Goal: Navigation & Orientation: Find specific page/section

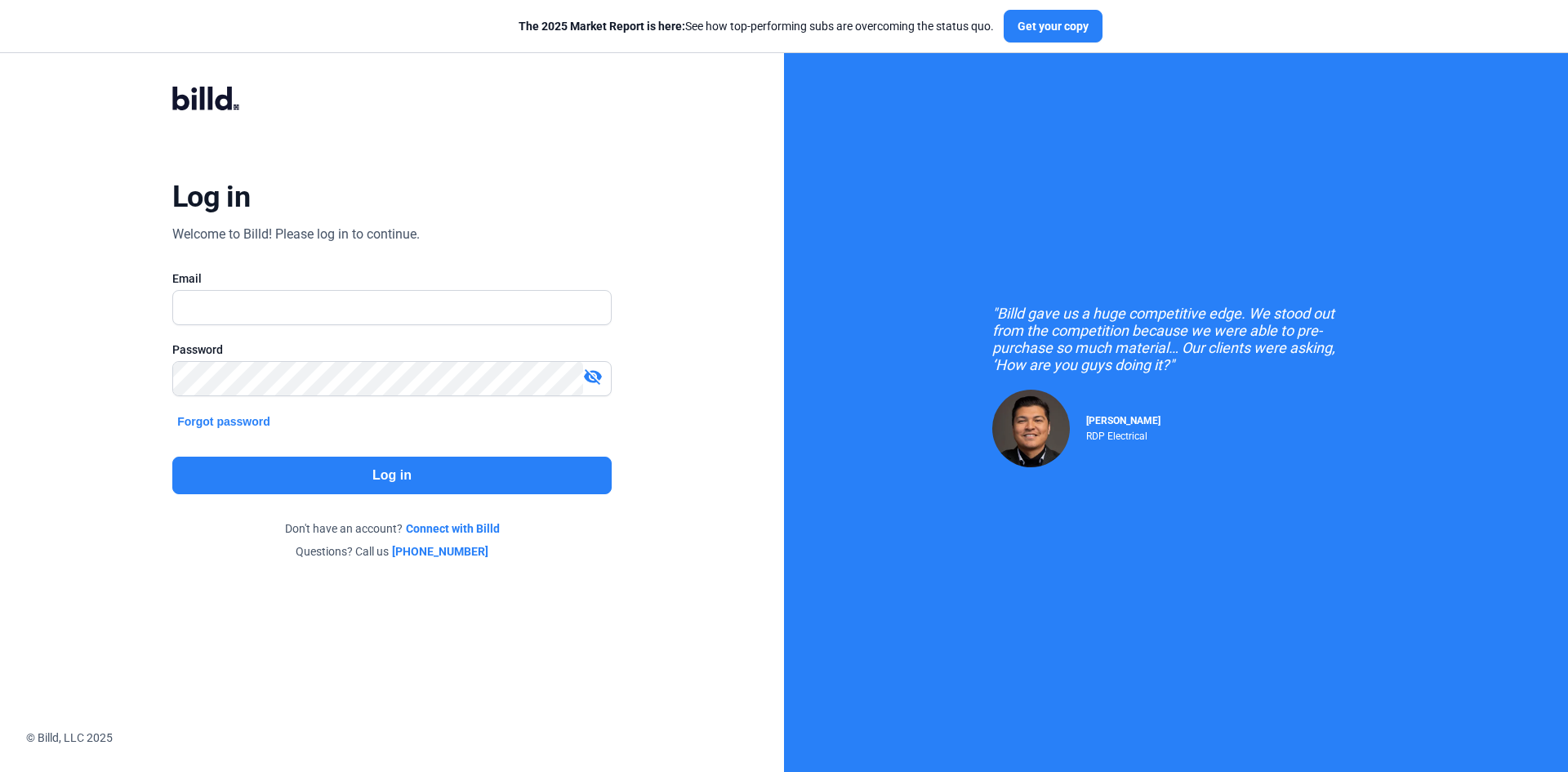
type input "[PERSON_NAME][EMAIL_ADDRESS][DOMAIN_NAME]"
click at [321, 479] on button "Log in" at bounding box center [392, 476] width 439 height 38
type input "[PERSON_NAME][EMAIL_ADDRESS][DOMAIN_NAME]"
click at [348, 481] on button "Log in" at bounding box center [392, 476] width 439 height 38
